Goal: Transaction & Acquisition: Purchase product/service

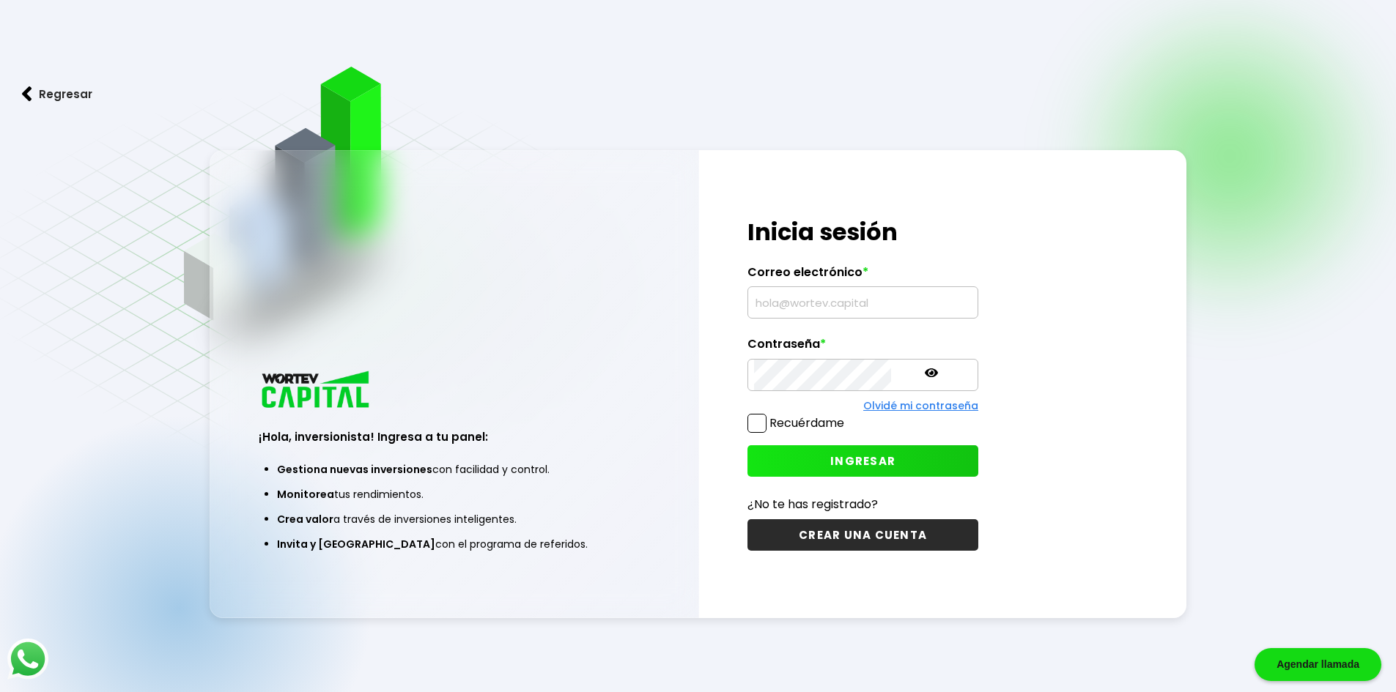
type input "[EMAIL_ADDRESS][DOMAIN_NAME]"
click at [77, 95] on button "Regresar" at bounding box center [57, 94] width 114 height 39
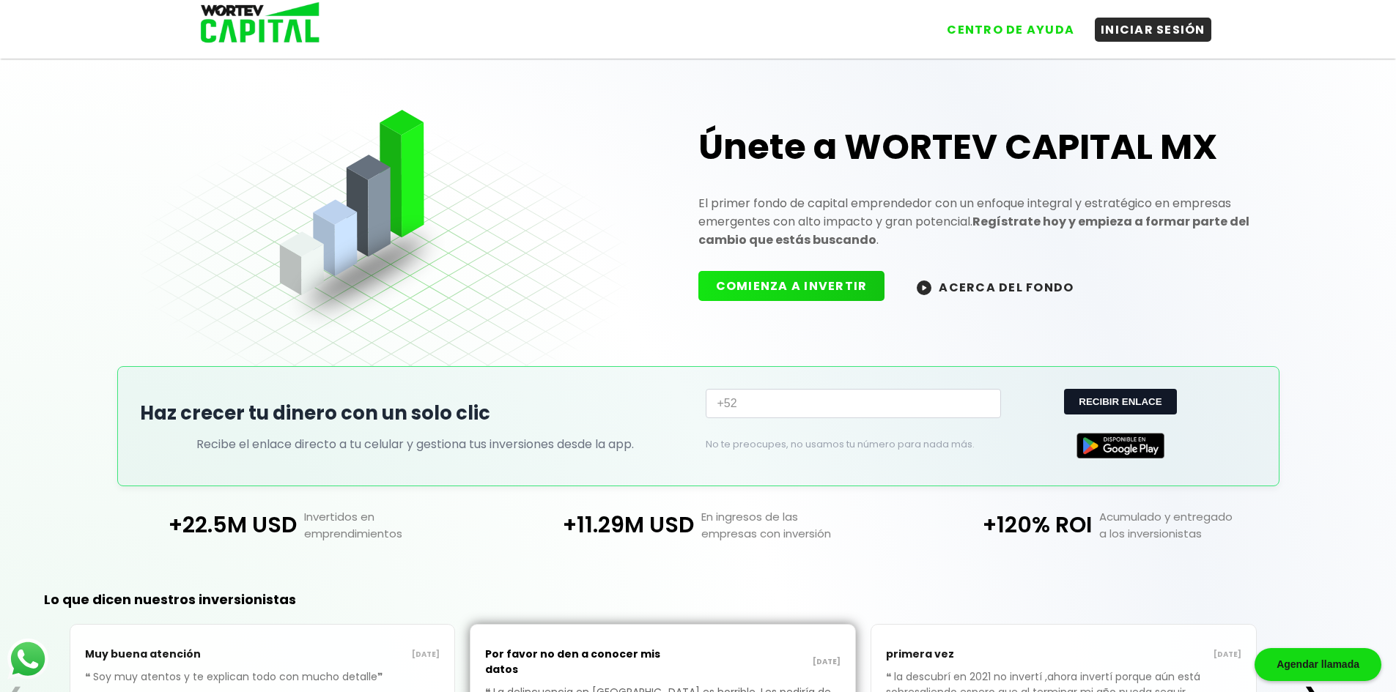
click at [234, 35] on img at bounding box center [255, 24] width 140 height 48
click at [249, 39] on img at bounding box center [255, 24] width 140 height 48
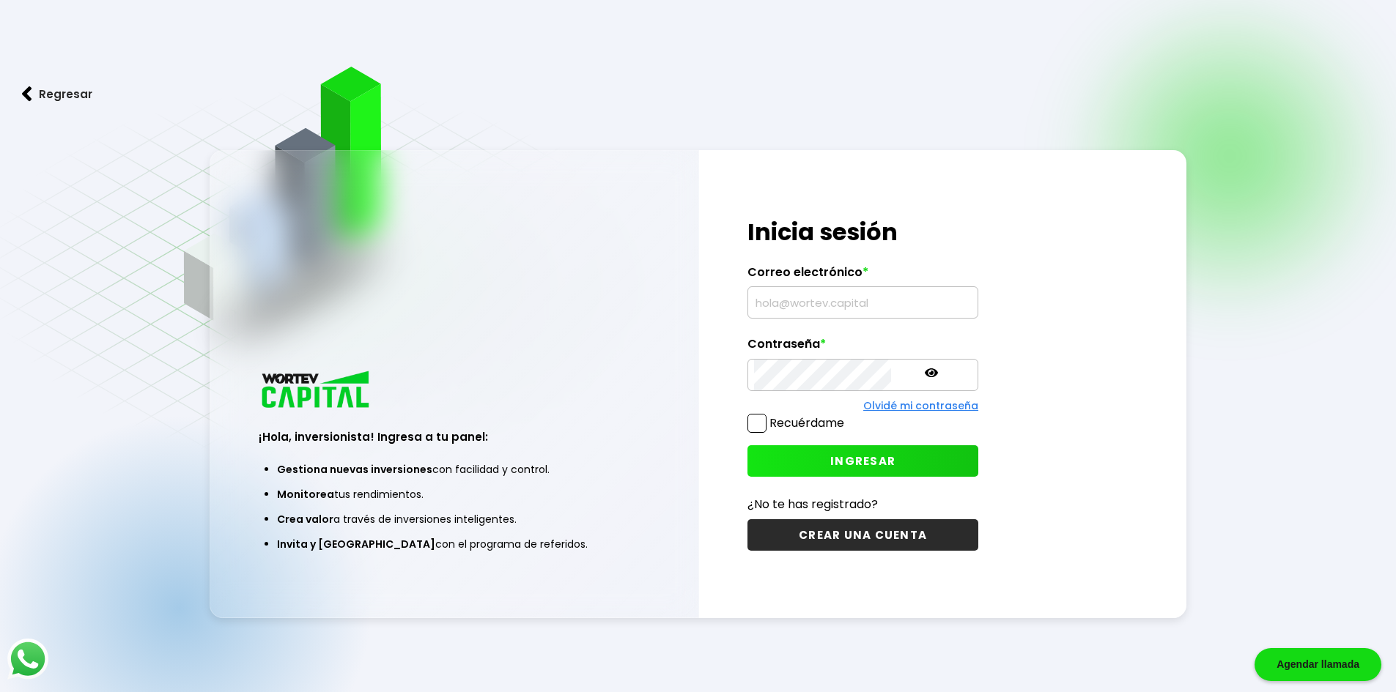
type input "[EMAIL_ADDRESS][DOMAIN_NAME]"
click at [61, 98] on button "Regresar" at bounding box center [57, 94] width 114 height 39
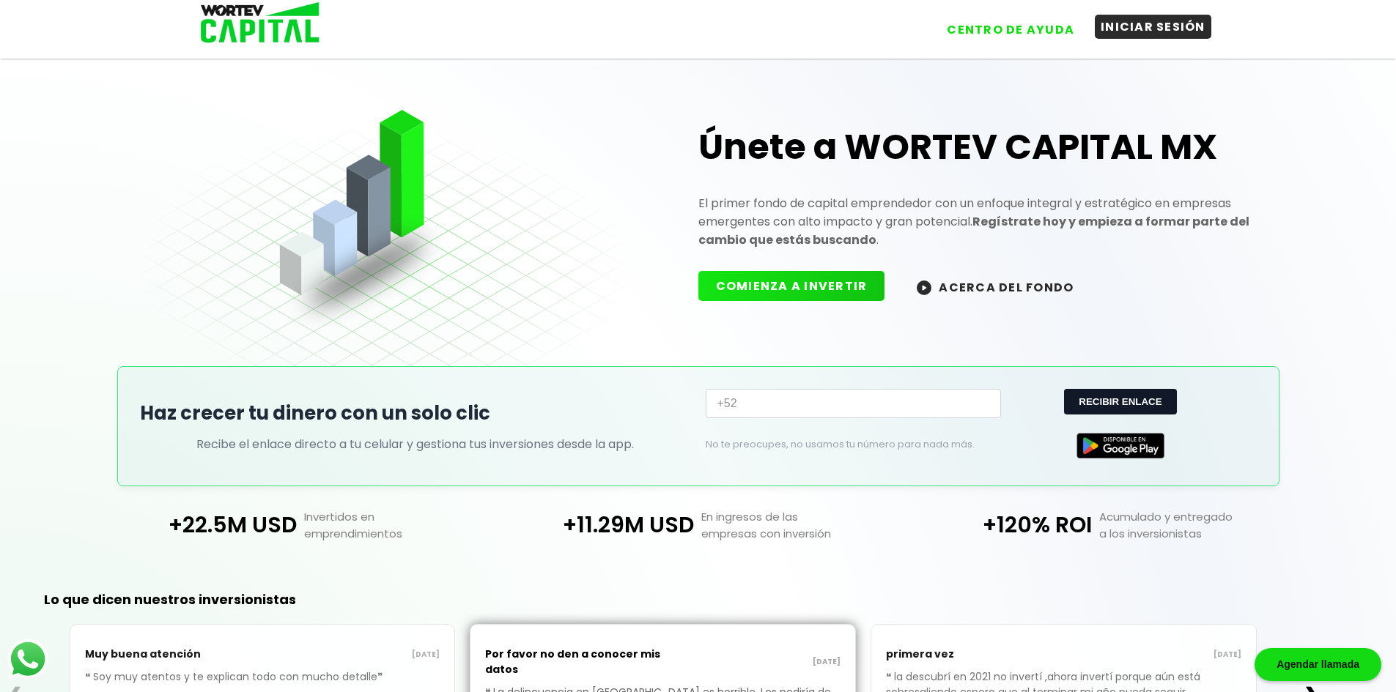
click at [1180, 37] on button "INICIAR SESIÓN" at bounding box center [1152, 27] width 116 height 24
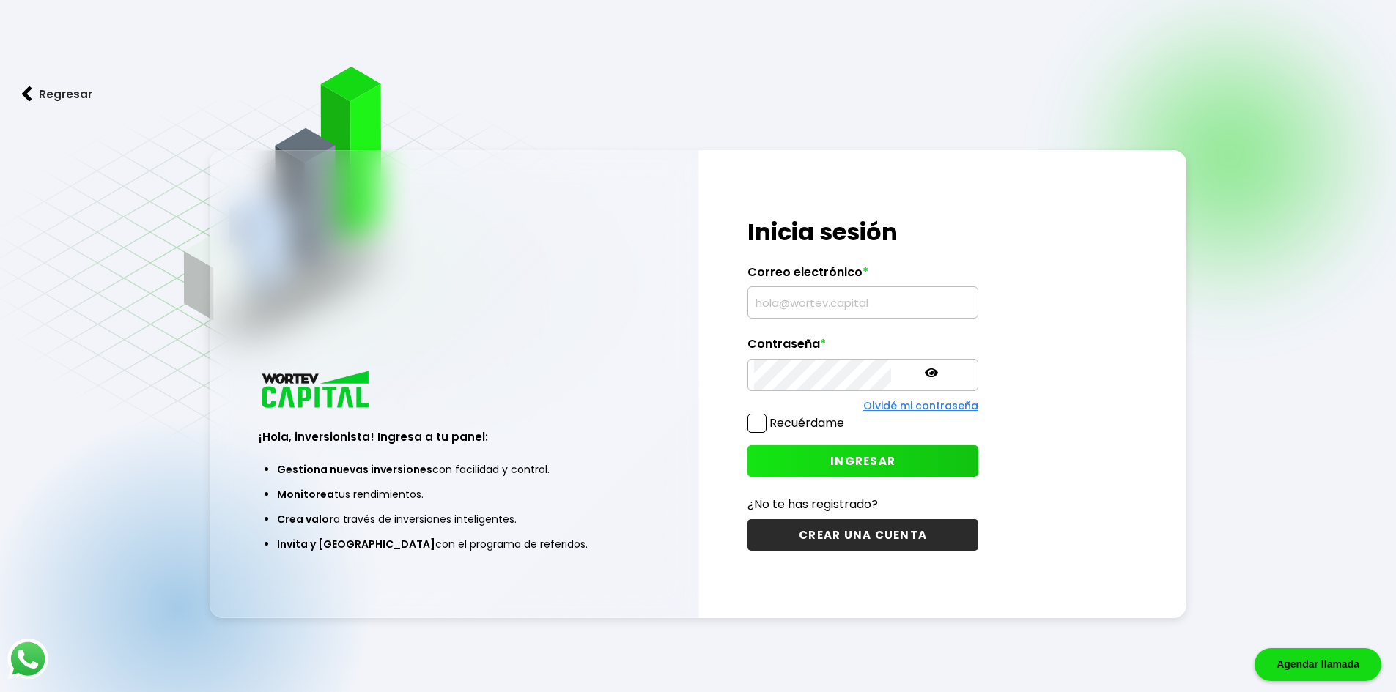
type input "[EMAIL_ADDRESS][DOMAIN_NAME]"
click at [769, 459] on button "INGRESAR" at bounding box center [862, 461] width 231 height 32
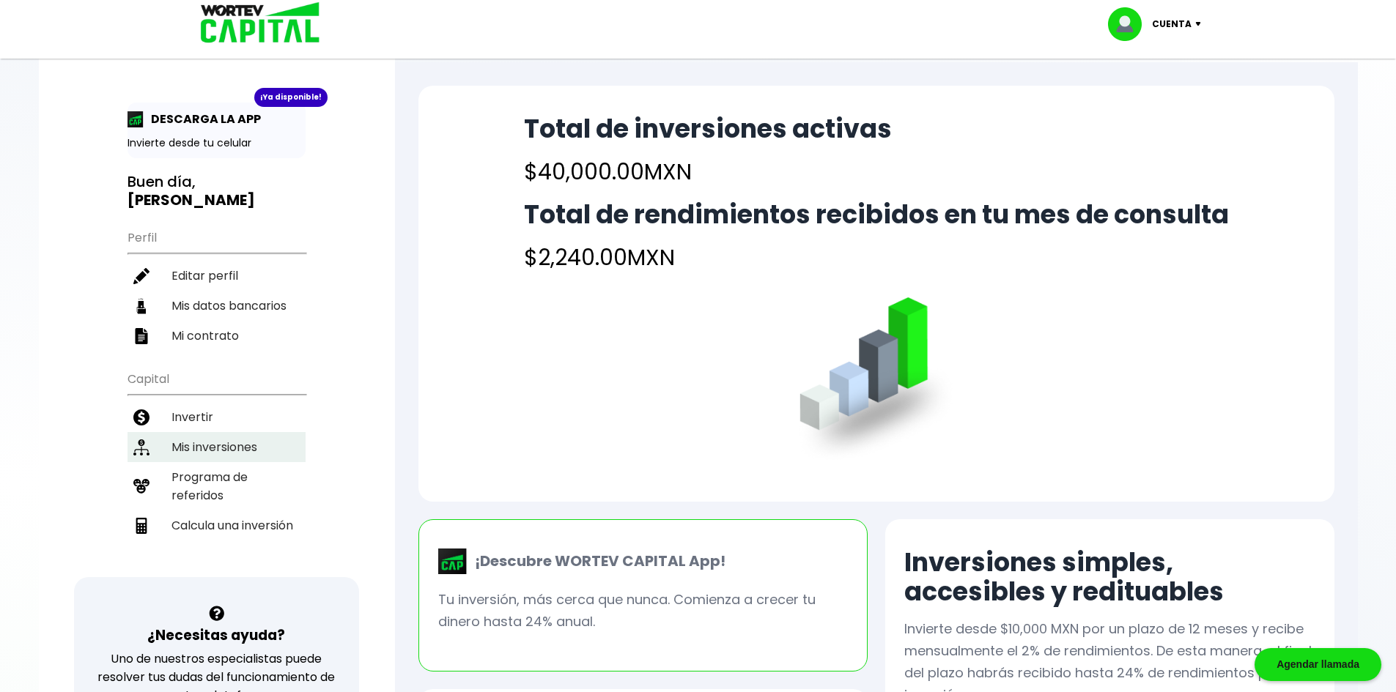
click at [200, 438] on li "Mis inversiones" at bounding box center [216, 447] width 178 height 30
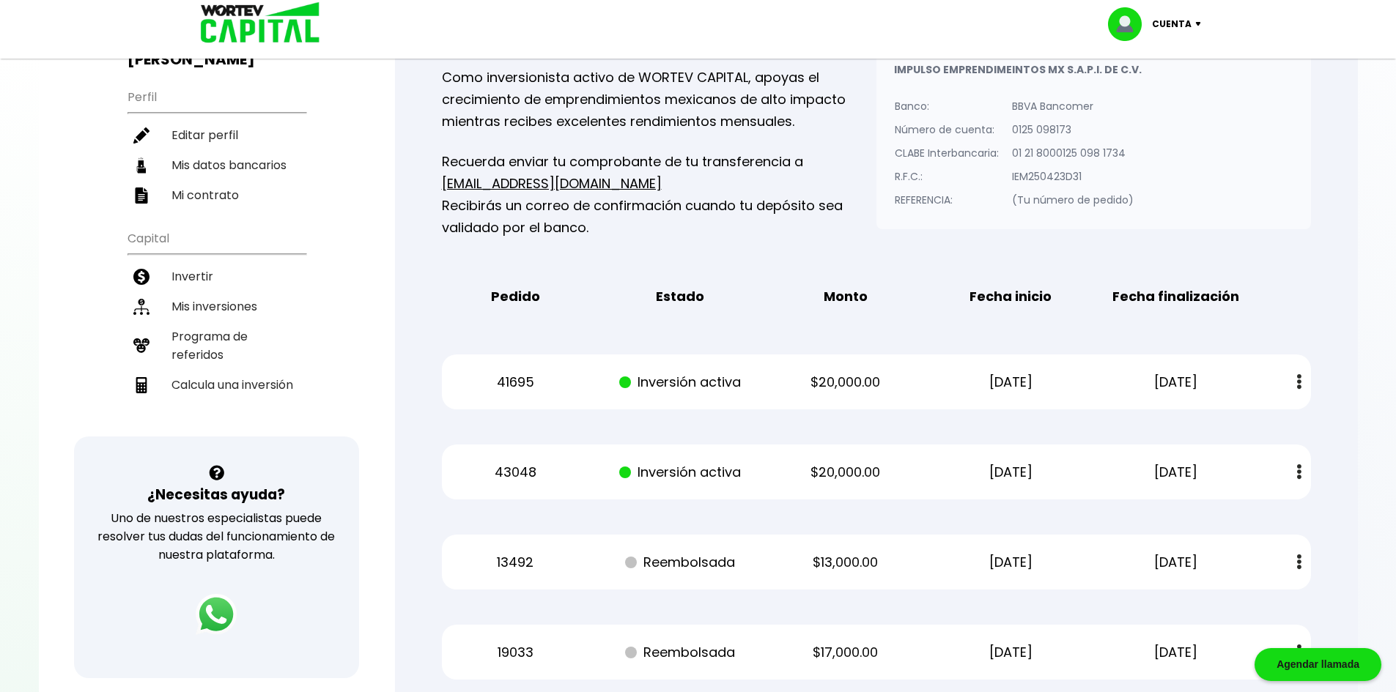
scroll to position [147, 0]
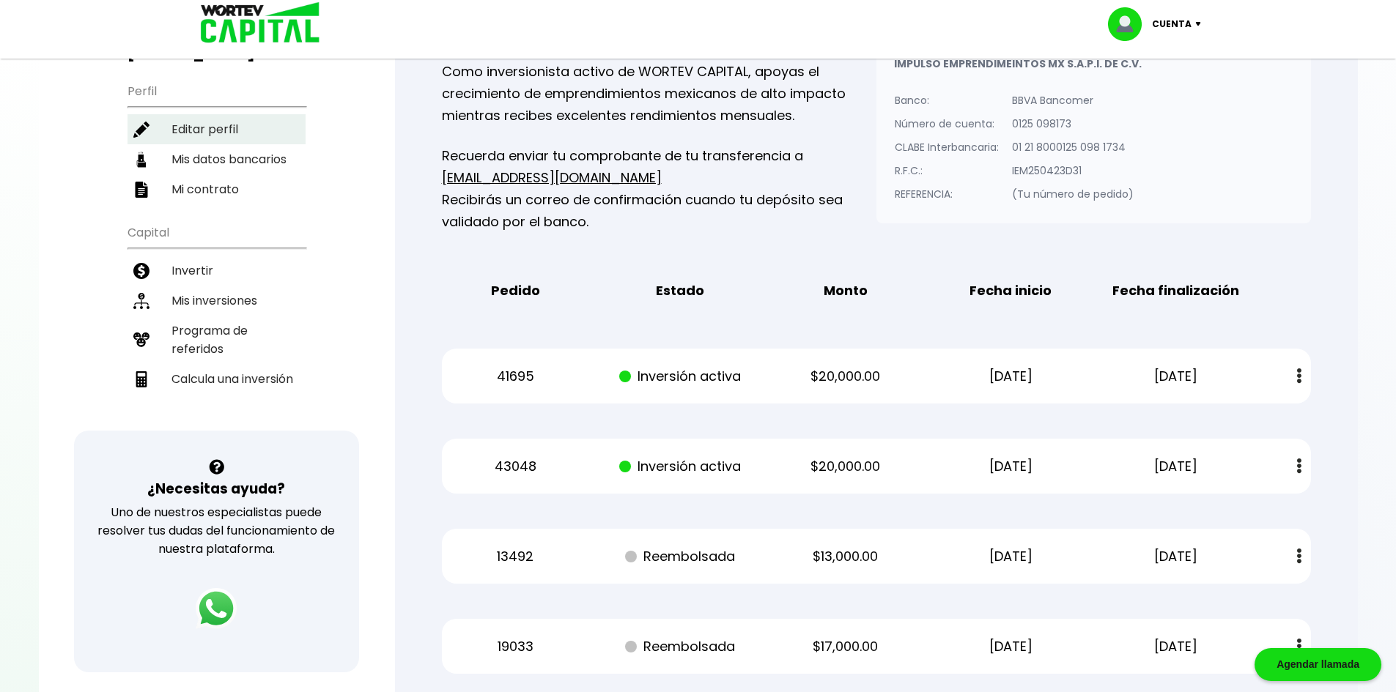
click at [207, 256] on li "Invertir" at bounding box center [216, 271] width 178 height 30
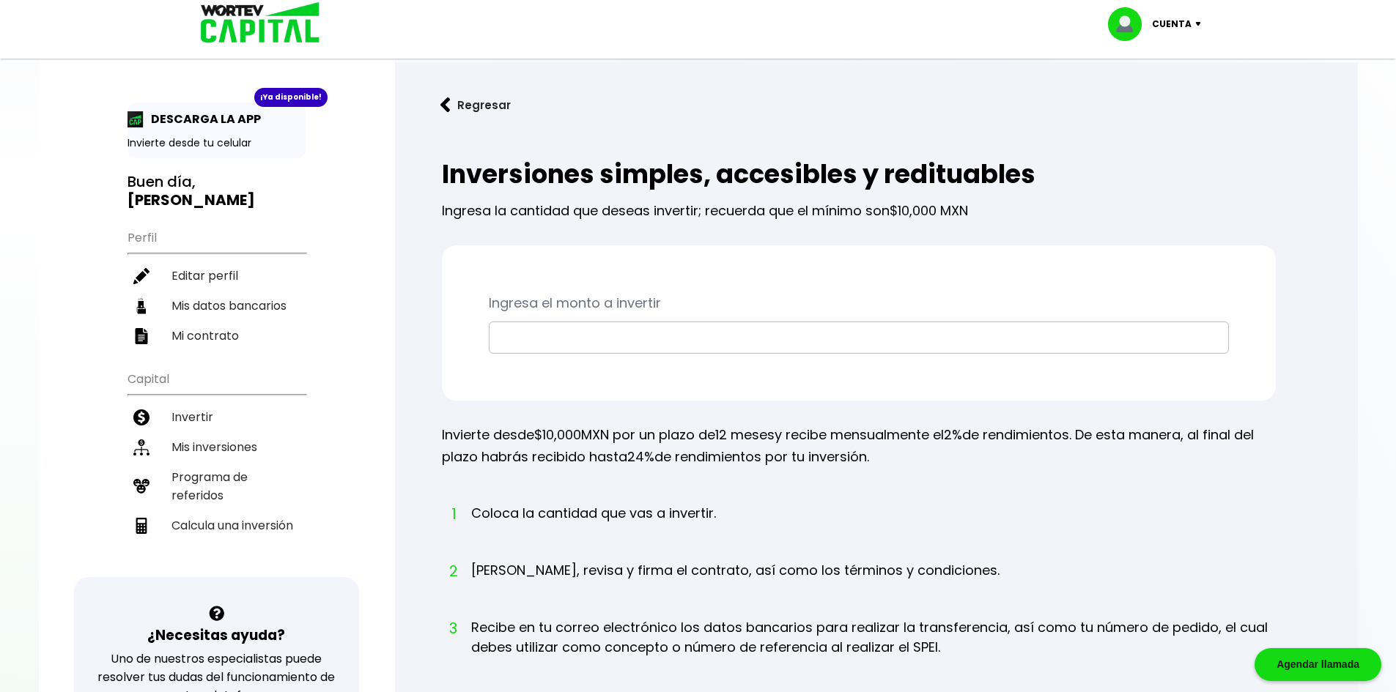
click at [634, 347] on input "text" at bounding box center [858, 337] width 727 height 31
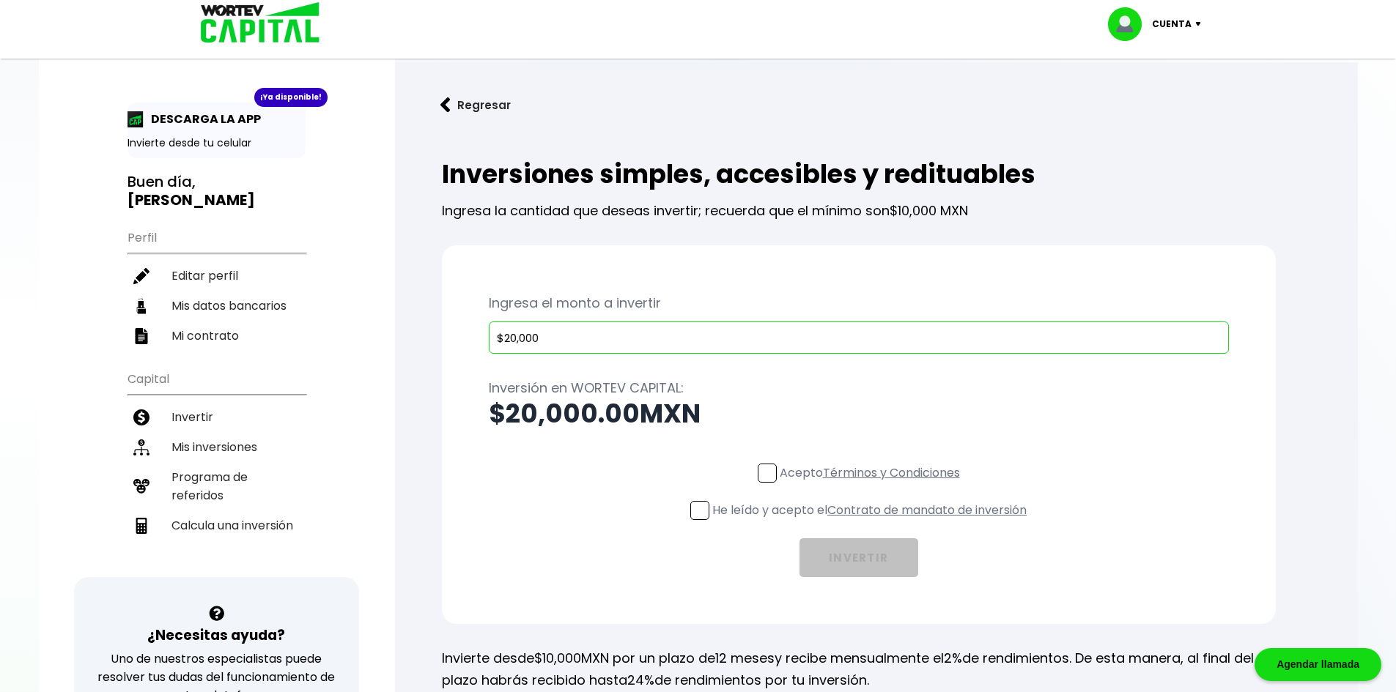
type input "$20,000"
click at [768, 466] on span at bounding box center [767, 473] width 19 height 19
click at [873, 484] on input "Acepto Términos y Condiciones" at bounding box center [873, 484] width 0 height 0
click at [694, 510] on span at bounding box center [699, 510] width 19 height 19
click at [873, 522] on input "He leído y acepto el Contrato de mandato de inversión" at bounding box center [873, 522] width 0 height 0
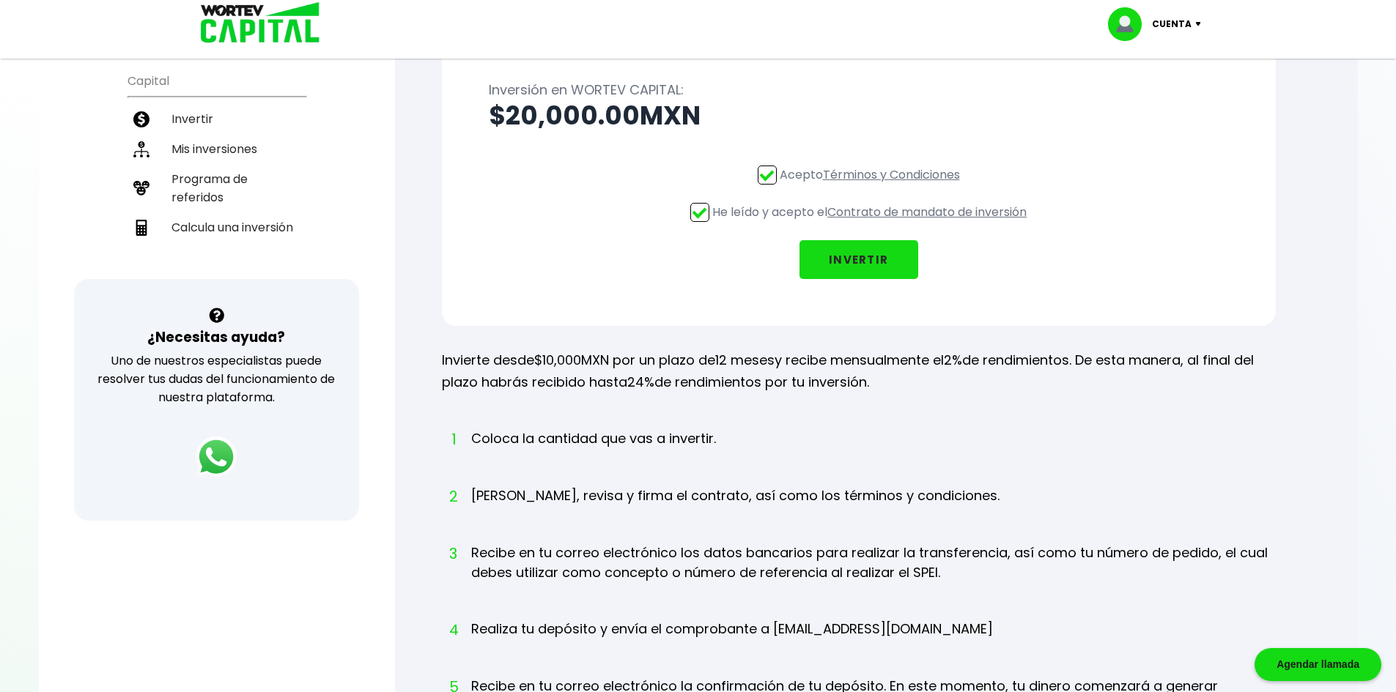
scroll to position [293, 0]
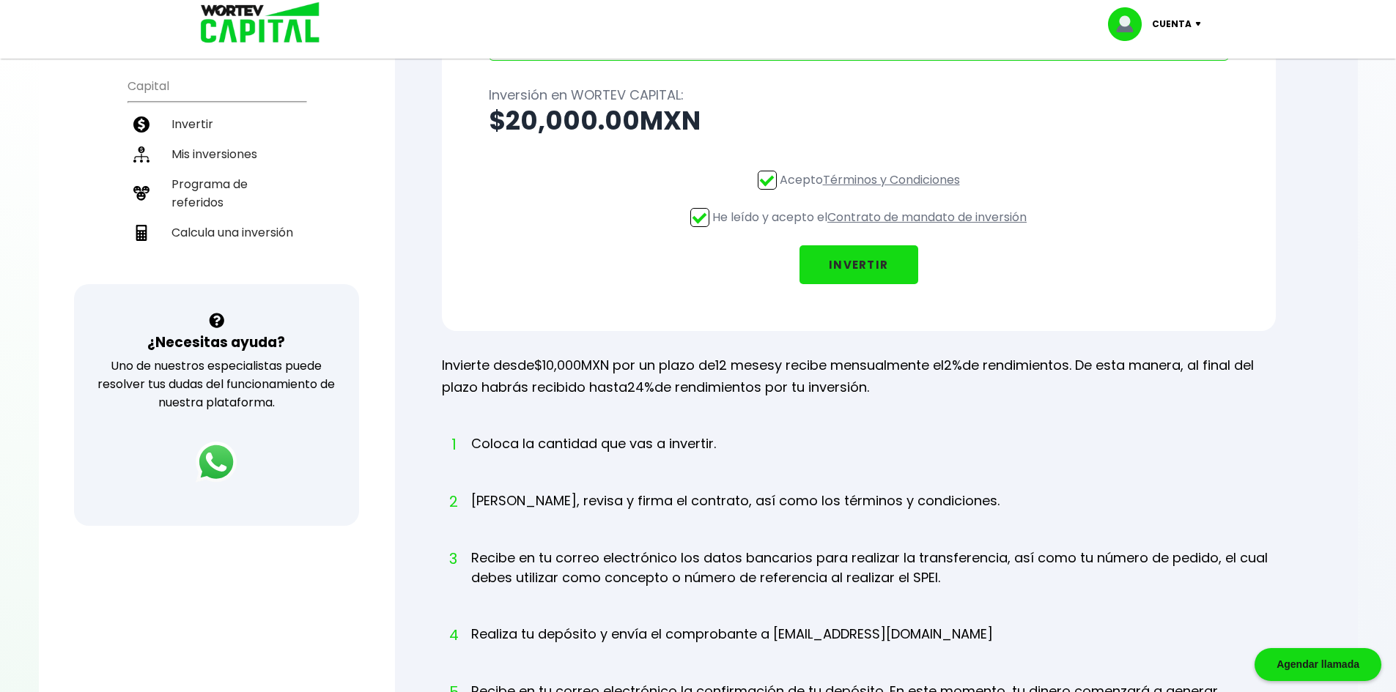
click at [834, 267] on button "INVERTIR" at bounding box center [858, 264] width 119 height 39
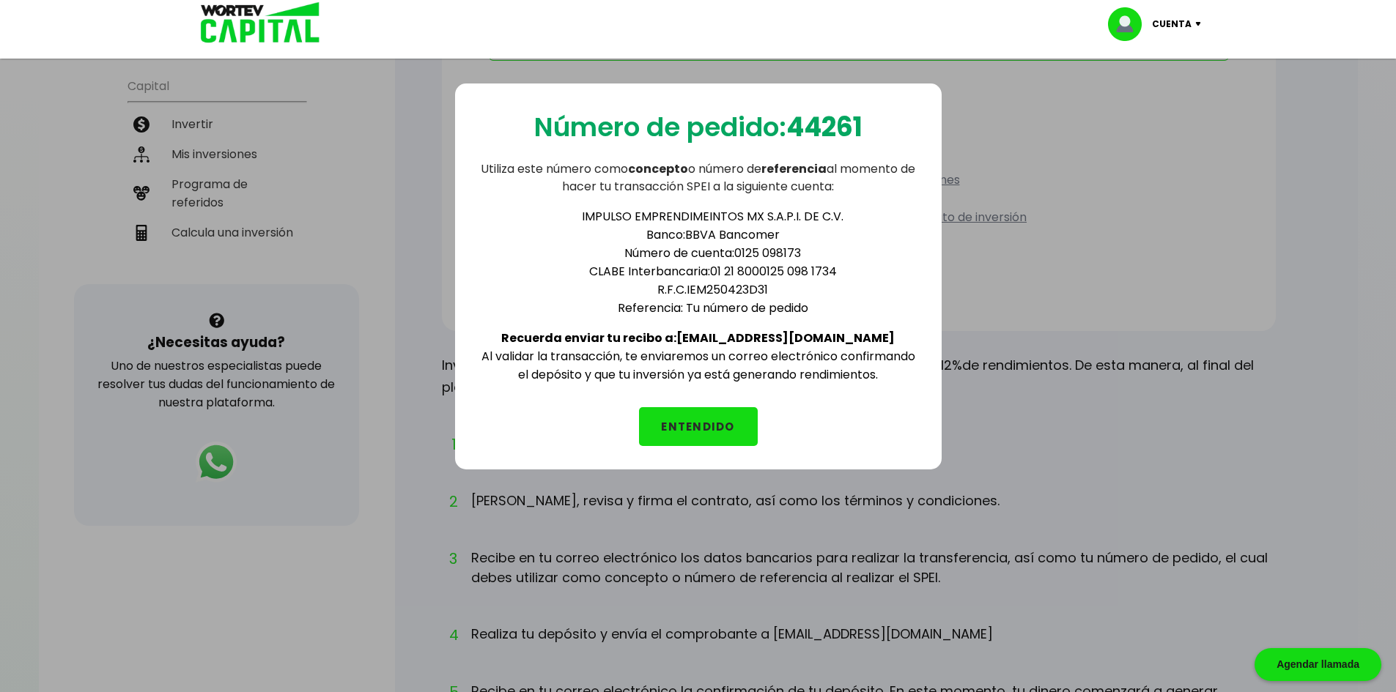
click at [732, 424] on button "ENTENDIDO" at bounding box center [698, 426] width 119 height 39
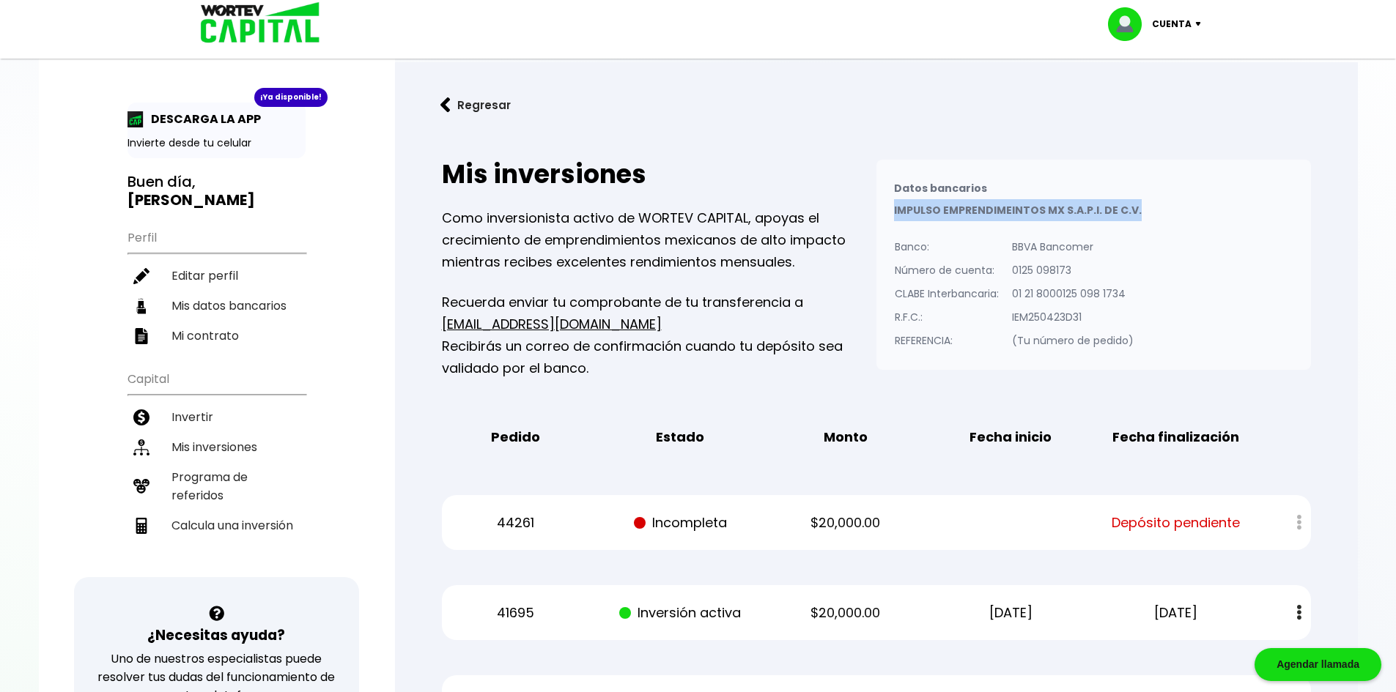
drag, startPoint x: 892, startPoint y: 214, endPoint x: 1141, endPoint y: 214, distance: 248.3
click at [1141, 214] on div "Datos bancarios VER MENOS IMPULSO EMPRENDIMEINTOS MX S.A.P.I. DE C.V. Banco: Nú…" at bounding box center [1093, 265] width 434 height 210
click at [208, 433] on li "Mis inversiones" at bounding box center [216, 447] width 178 height 30
click at [454, 100] on button "Regresar" at bounding box center [475, 105] width 114 height 39
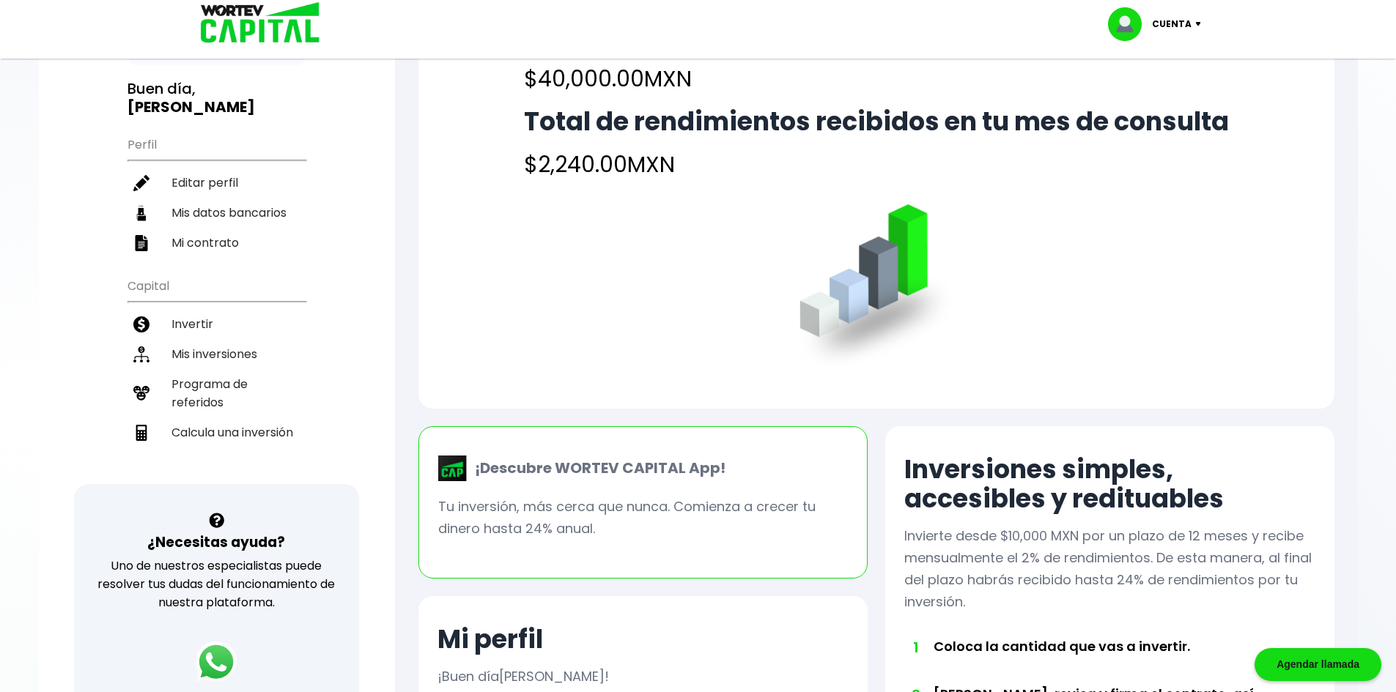
scroll to position [73, 0]
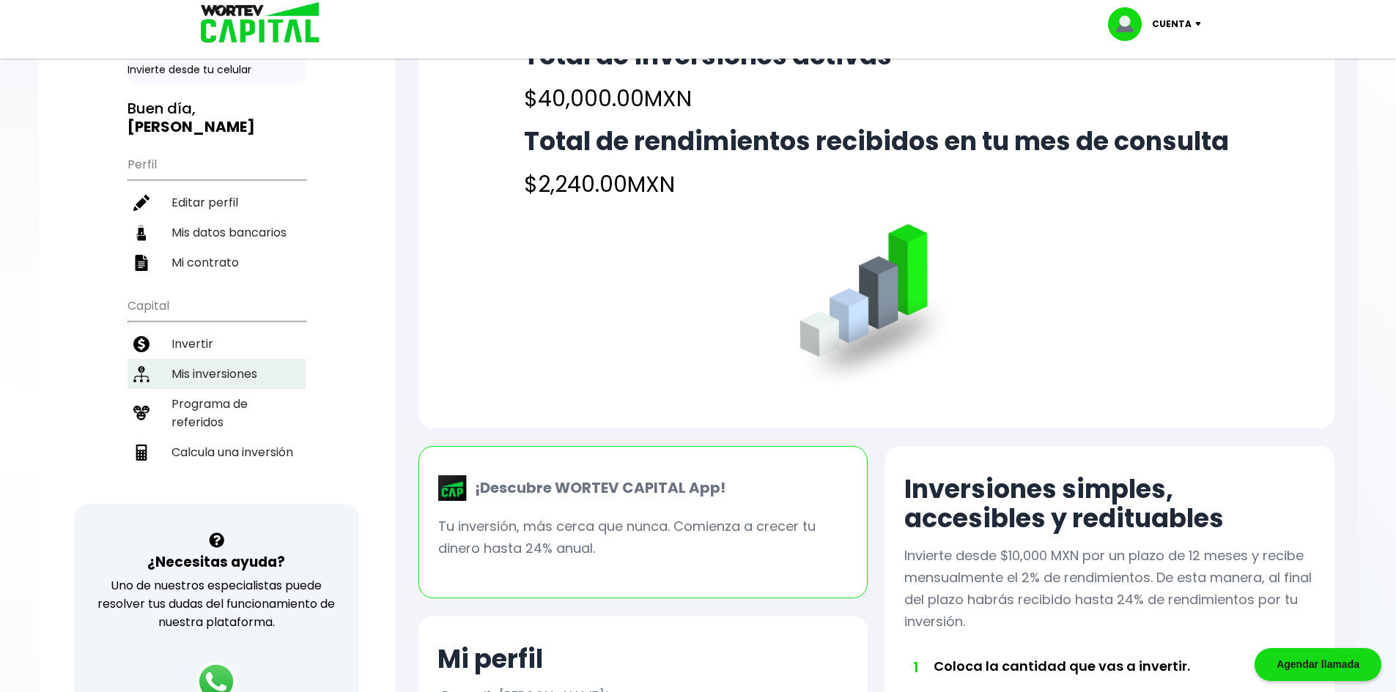
click at [257, 359] on li "Mis inversiones" at bounding box center [216, 374] width 178 height 30
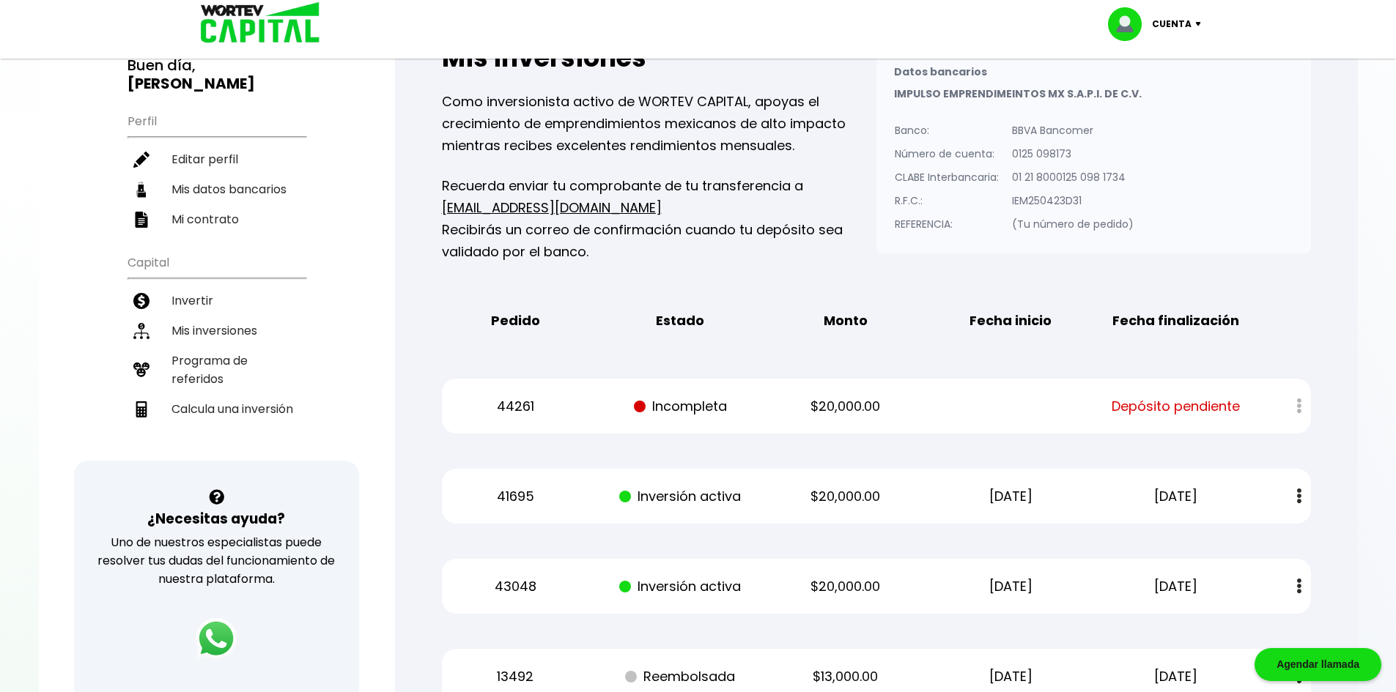
scroll to position [293, 0]
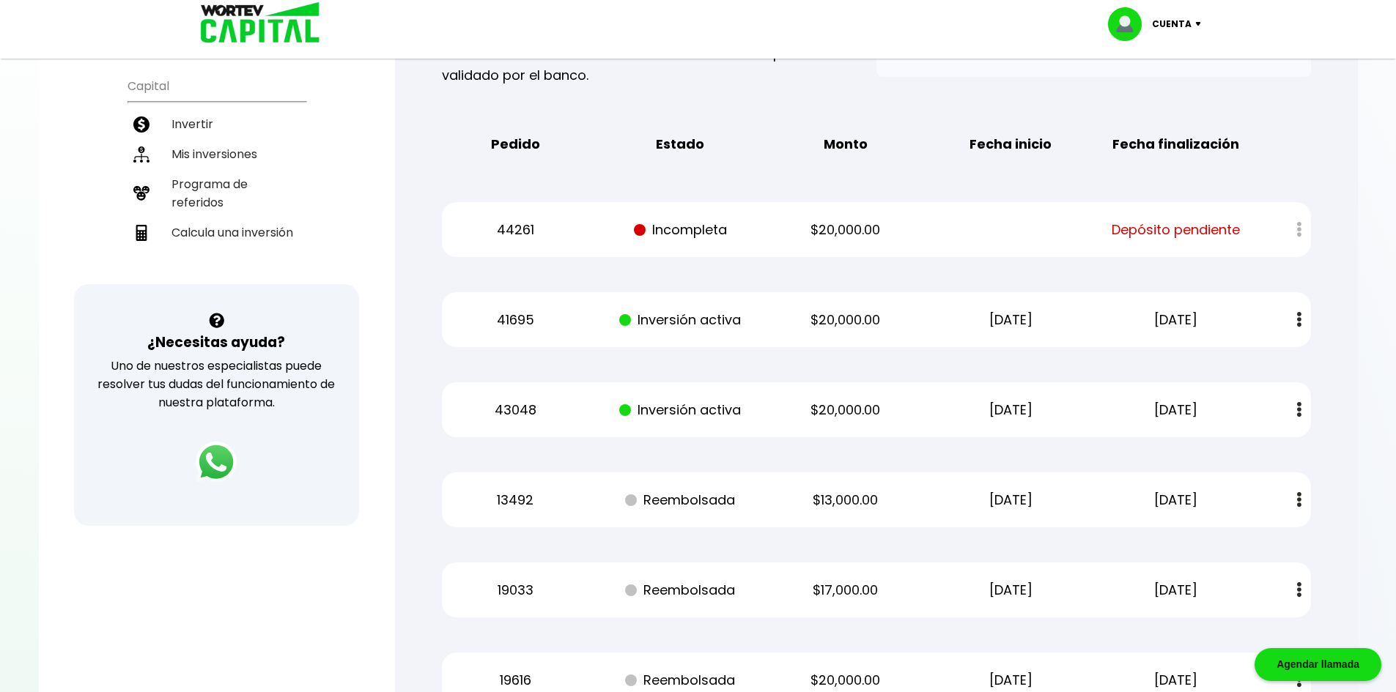
click at [1294, 325] on button at bounding box center [1299, 320] width 21 height 32
click at [1213, 363] on link "Estado de cuenta" at bounding box center [1203, 359] width 103 height 18
